Goal: Transaction & Acquisition: Book appointment/travel/reservation

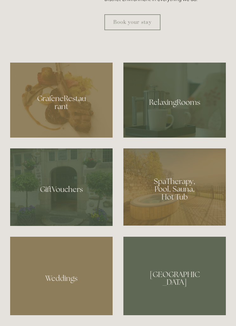
scroll to position [377, 0]
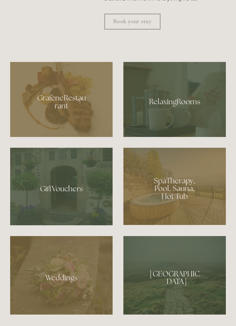
click at [192, 104] on div at bounding box center [175, 99] width 103 height 75
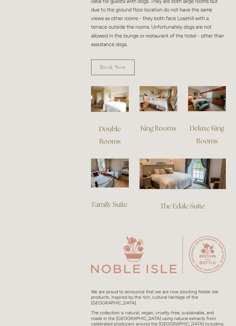
scroll to position [465, 0]
click at [117, 104] on img at bounding box center [110, 99] width 38 height 26
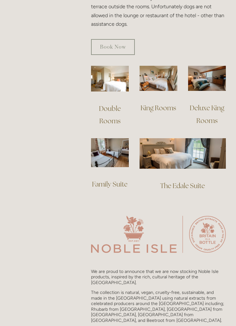
click at [165, 82] on img at bounding box center [159, 78] width 38 height 25
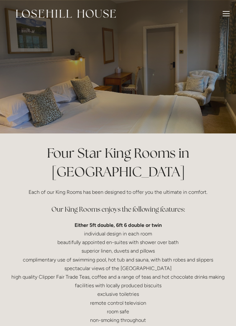
click at [225, 14] on div at bounding box center [226, 14] width 7 height 7
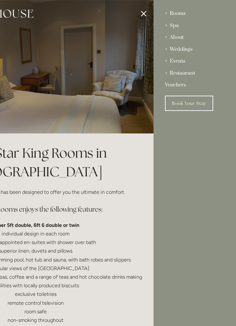
click at [196, 106] on link "Book Your Stay" at bounding box center [189, 103] width 48 height 15
